Goal: Navigation & Orientation: Find specific page/section

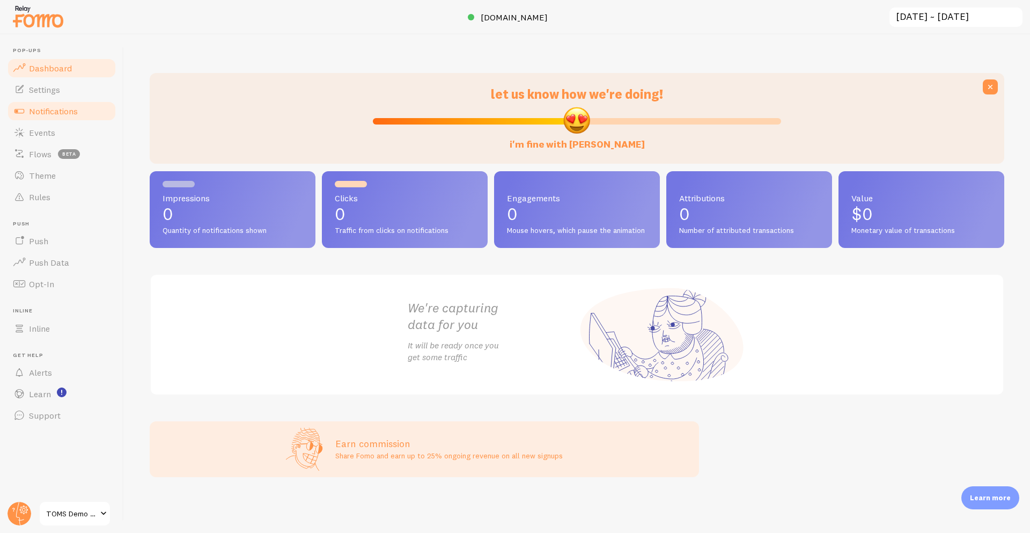
click at [68, 107] on span "Notifications" at bounding box center [53, 111] width 49 height 11
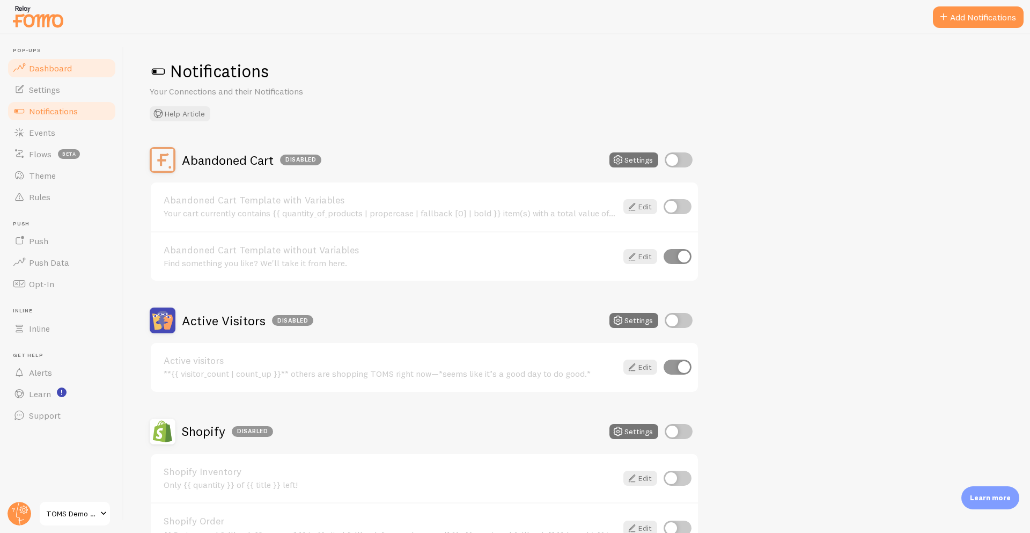
click at [77, 61] on link "Dashboard" at bounding box center [61, 67] width 111 height 21
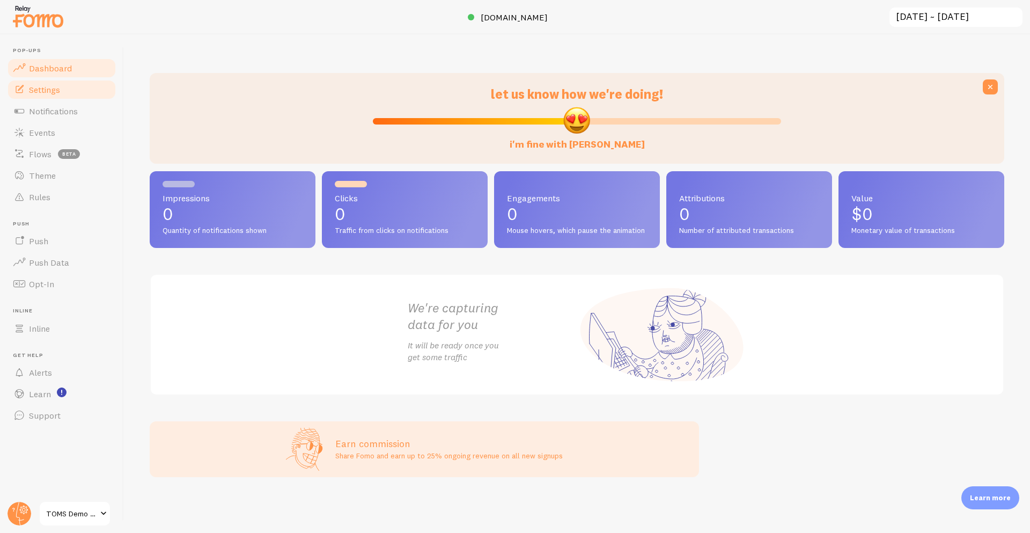
click at [64, 93] on link "Settings" at bounding box center [61, 89] width 111 height 21
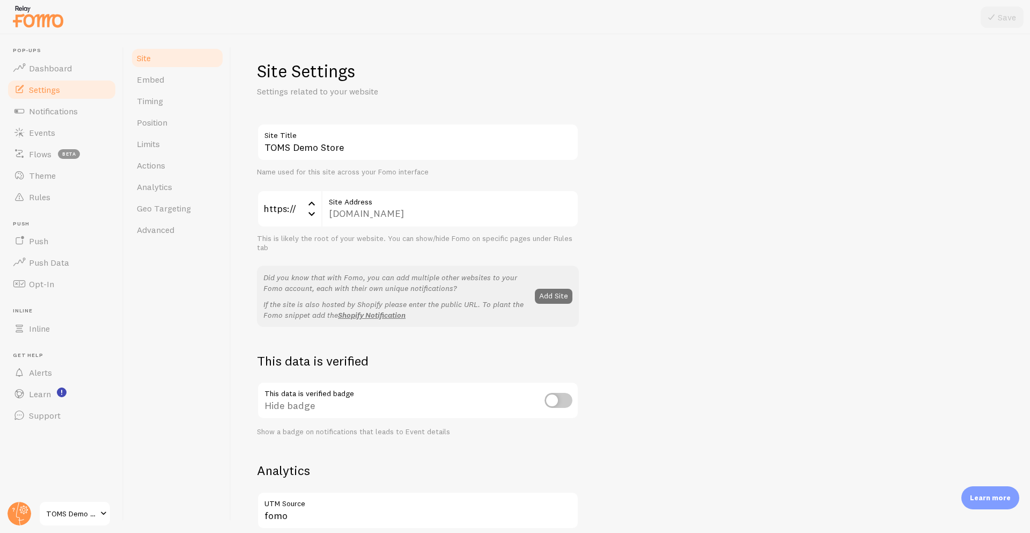
click at [64, 54] on span "Pop-ups" at bounding box center [65, 50] width 104 height 7
click at [64, 61] on link "Dashboard" at bounding box center [61, 67] width 111 height 21
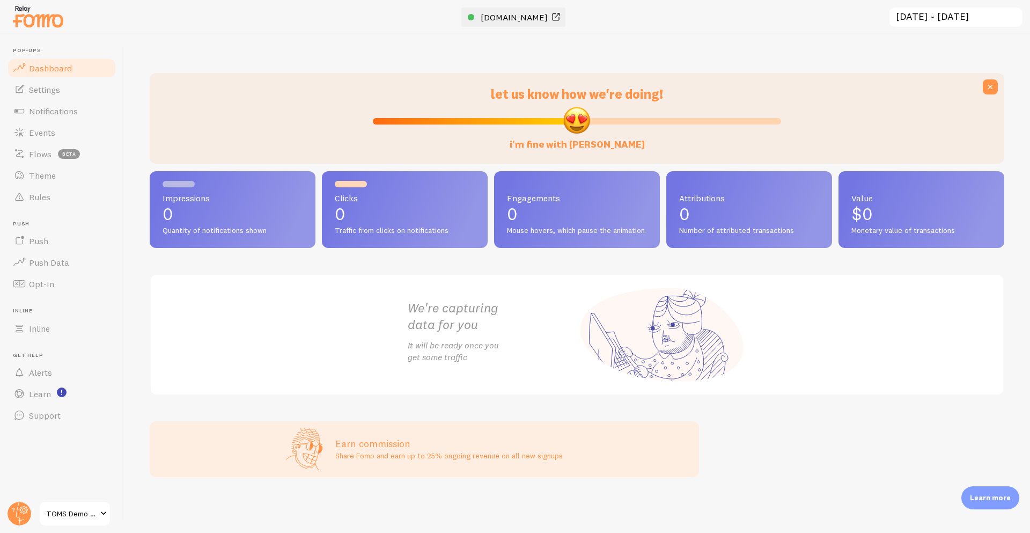
click at [507, 21] on span "[DOMAIN_NAME]" at bounding box center [514, 17] width 67 height 11
